Goal: Find contact information: Find contact information

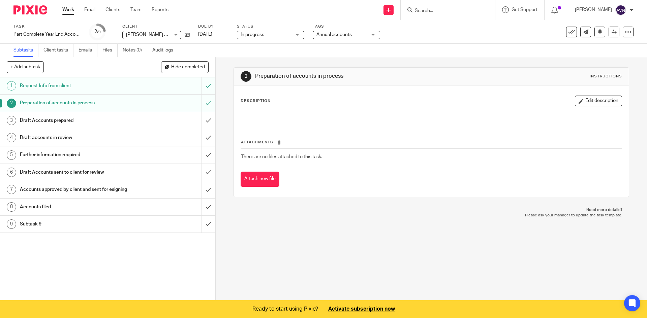
click at [445, 11] on input "Search" at bounding box center [444, 11] width 61 height 6
type input "joy"
click at [441, 28] on link at bounding box center [477, 26] width 129 height 10
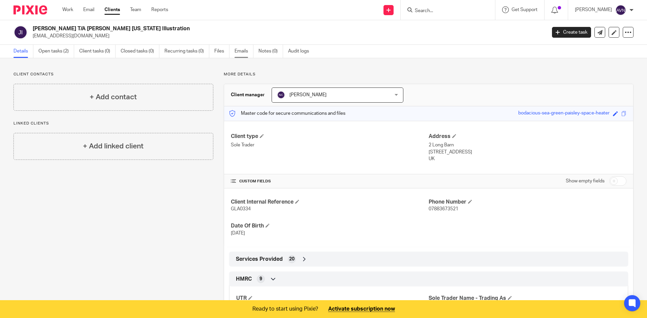
click at [249, 52] on link "Emails" at bounding box center [244, 51] width 19 height 13
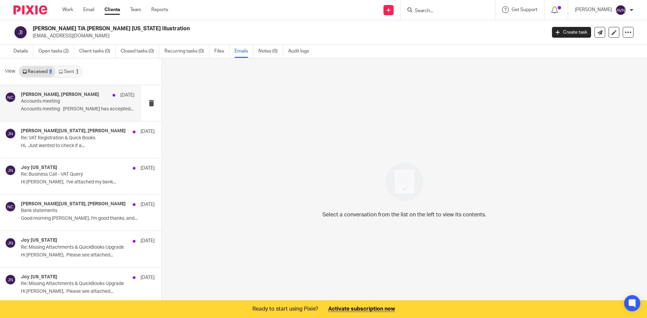
click at [45, 105] on div "Joy Hale, Natasha Cassidy 14 Aug Accounts meeting Accounts meeting Joy Hale has…" at bounding box center [78, 103] width 114 height 23
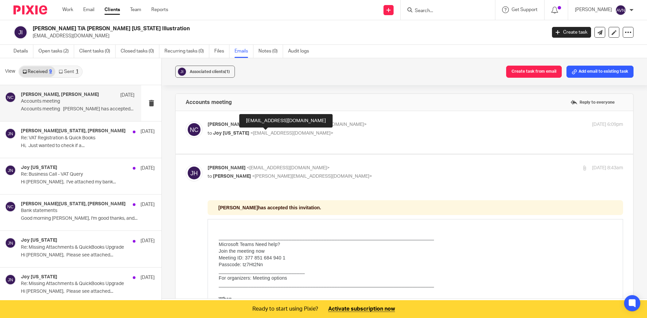
drag, startPoint x: 257, startPoint y: 131, endPoint x: 235, endPoint y: 149, distance: 28.3
click at [235, 149] on label at bounding box center [405, 132] width 458 height 43
click at [186, 121] on input "checkbox" at bounding box center [185, 121] width 0 height 0
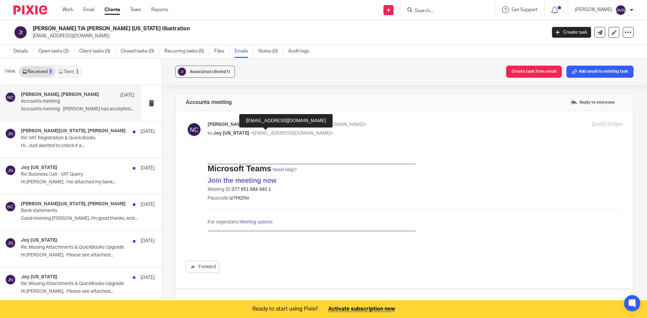
drag, startPoint x: 240, startPoint y: 131, endPoint x: 235, endPoint y: 137, distance: 8.3
click at [235, 137] on div "Natasha Cassidy <natasha@ngllondon.co.uk> to Joy Nevada <hello@joynevada.com> 1…" at bounding box center [415, 129] width 415 height 17
checkbox input "false"
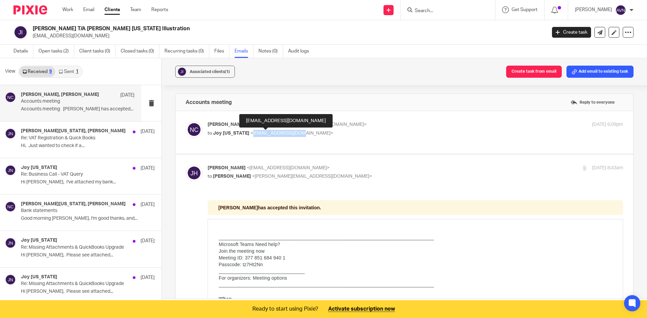
drag, startPoint x: 241, startPoint y: 133, endPoint x: 288, endPoint y: 135, distance: 47.6
click at [288, 135] on span "<hello@joynevada.com>" at bounding box center [291, 133] width 83 height 5
copy span "hello@joynevada.com"
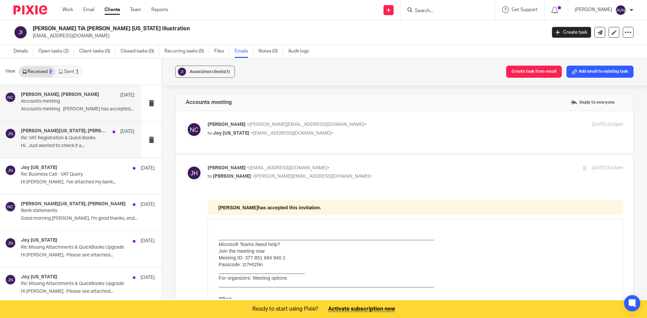
click at [89, 141] on p "Re: VAT Registration & Quick Books" at bounding box center [66, 138] width 91 height 6
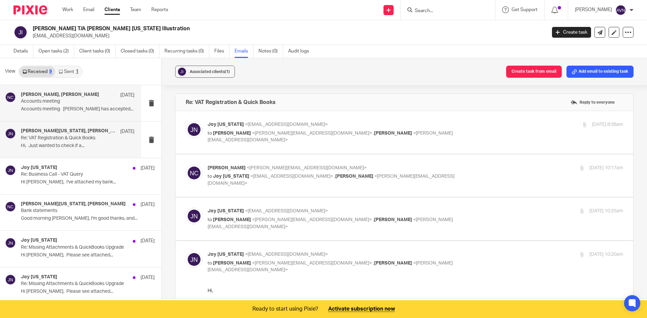
click at [78, 113] on div "Joy Hale, Natasha Cassidy 14 Aug Accounts meeting Accounts meeting Joy Hale has…" at bounding box center [78, 103] width 114 height 23
